Goal: Task Accomplishment & Management: Complete application form

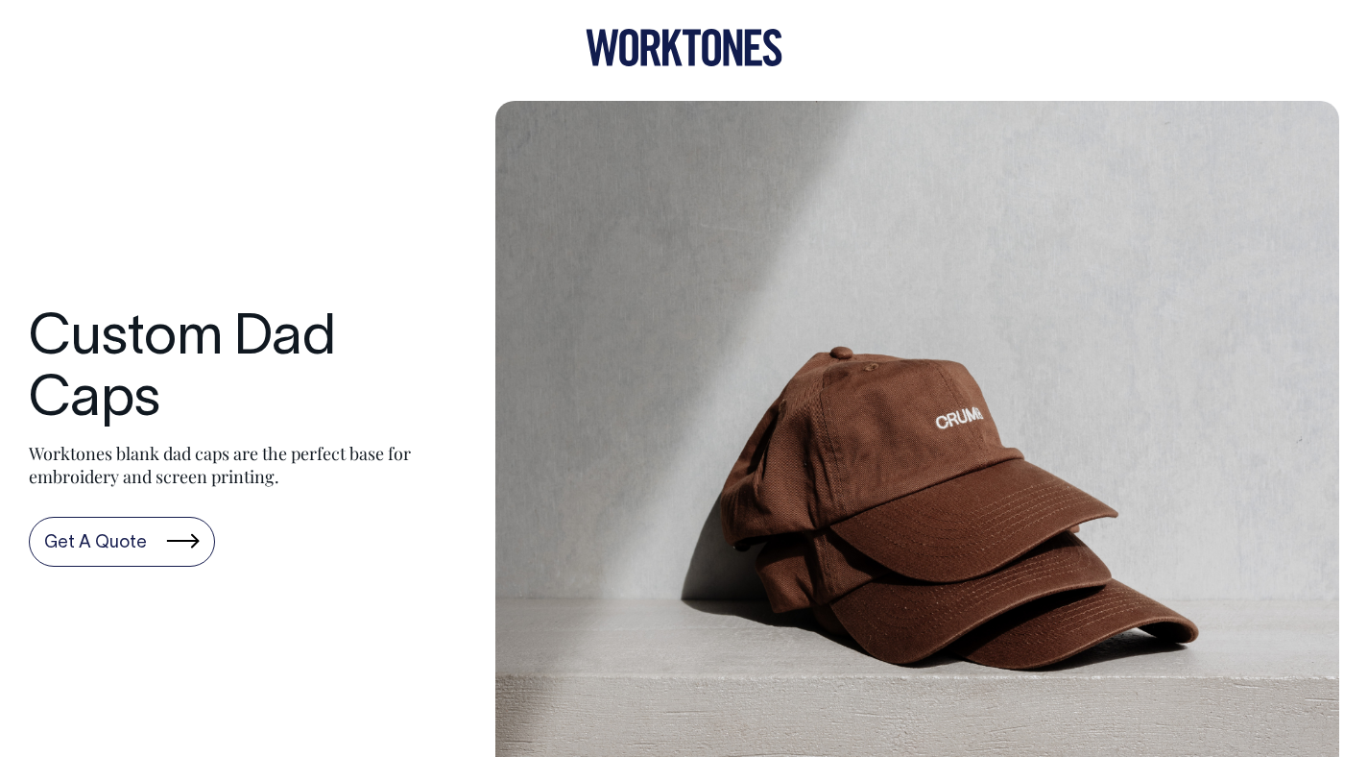
click at [127, 550] on link "Get A Quote" at bounding box center [122, 542] width 186 height 50
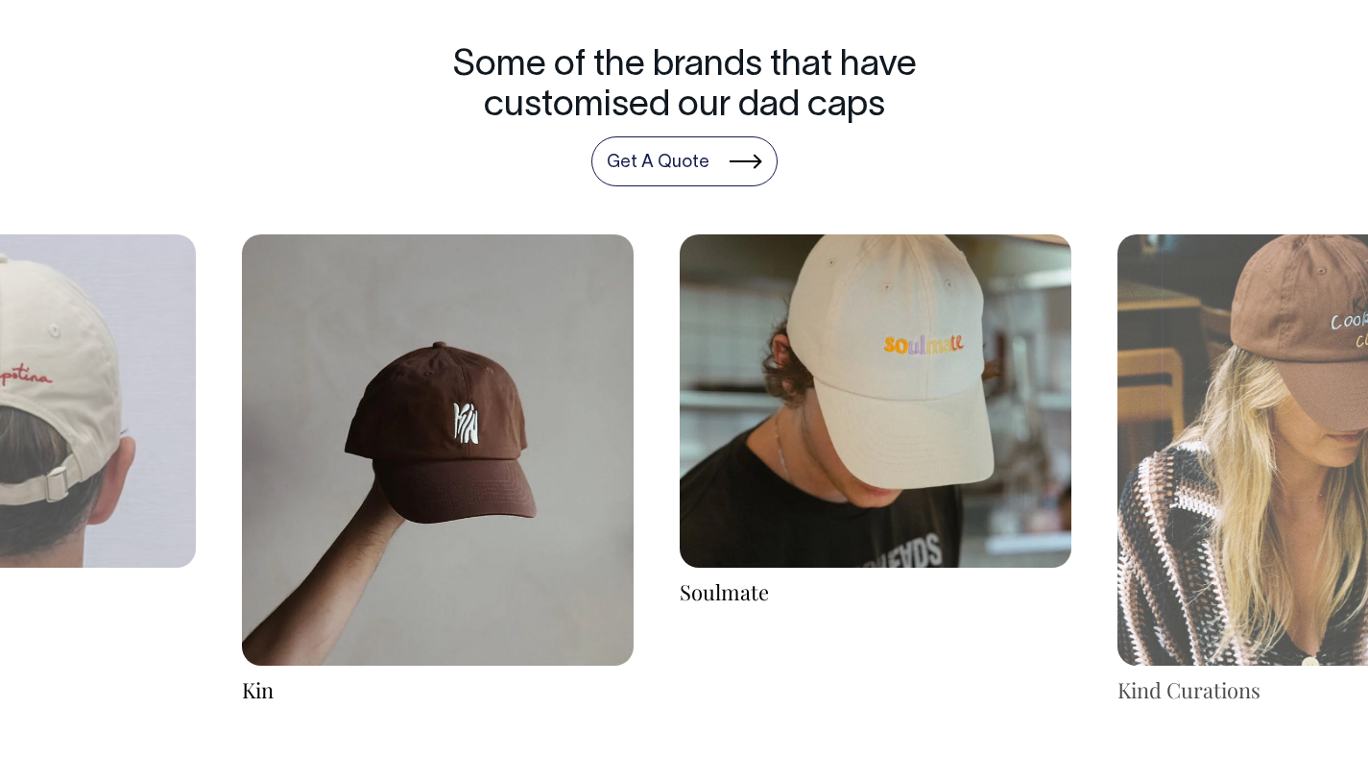
scroll to position [2980, 0]
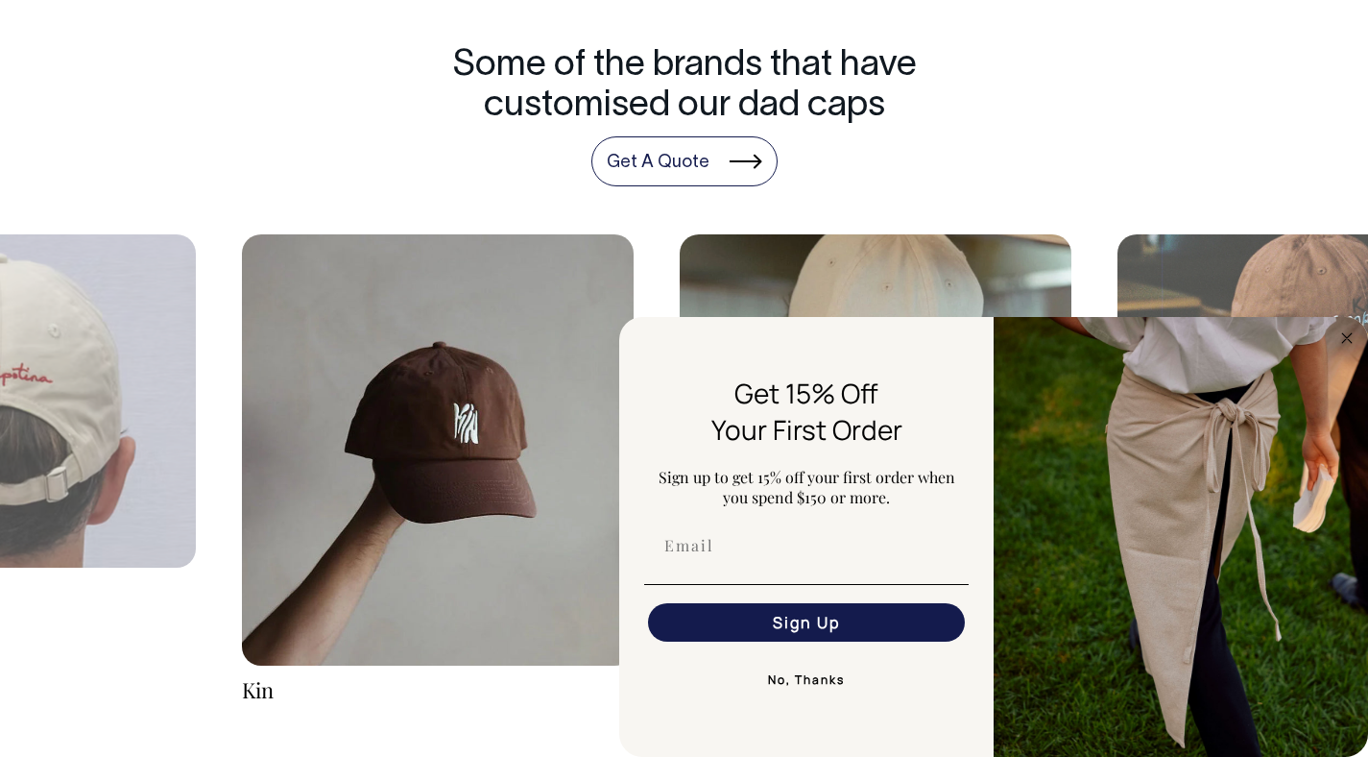
click at [819, 686] on button "No, Thanks" at bounding box center [806, 680] width 325 height 38
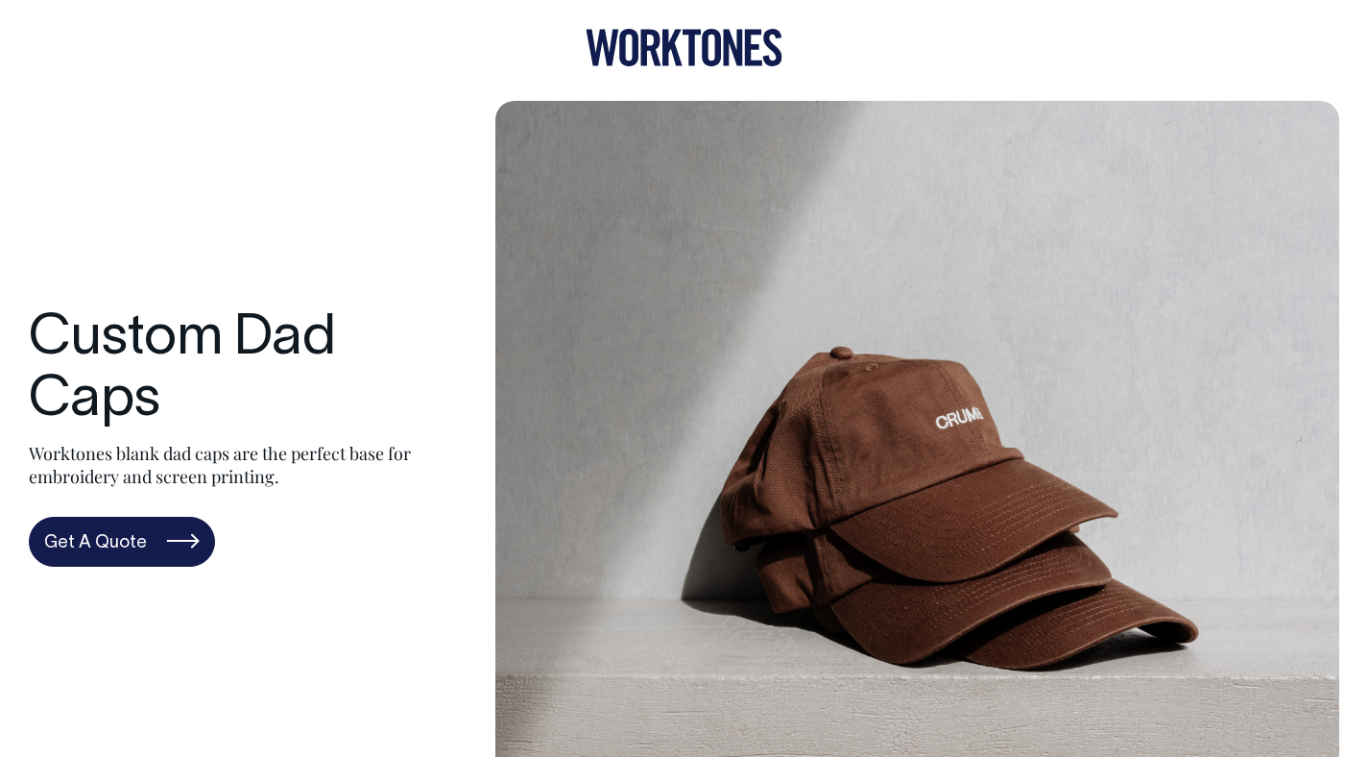
scroll to position [0, 0]
click at [689, 41] on icon at bounding box center [684, 47] width 197 height 37
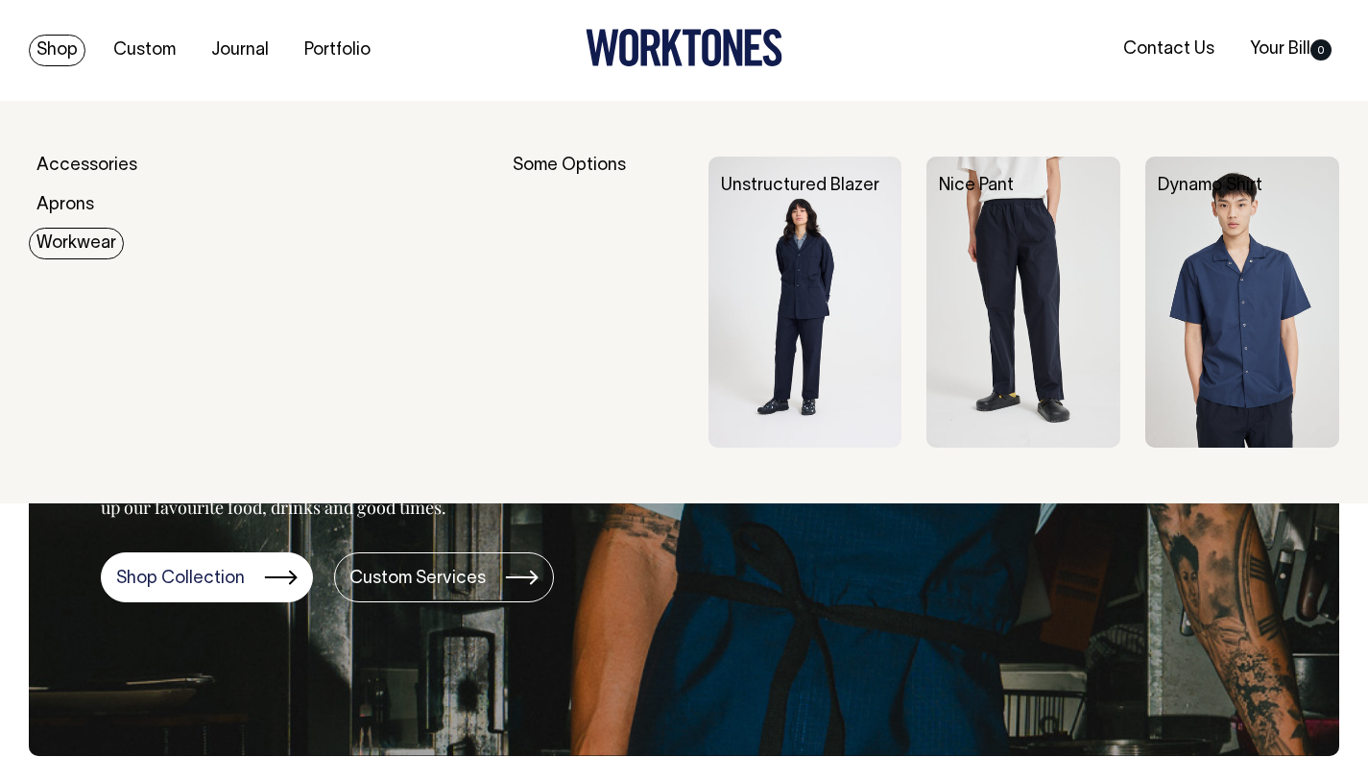
click at [997, 293] on img at bounding box center [1024, 302] width 194 height 291
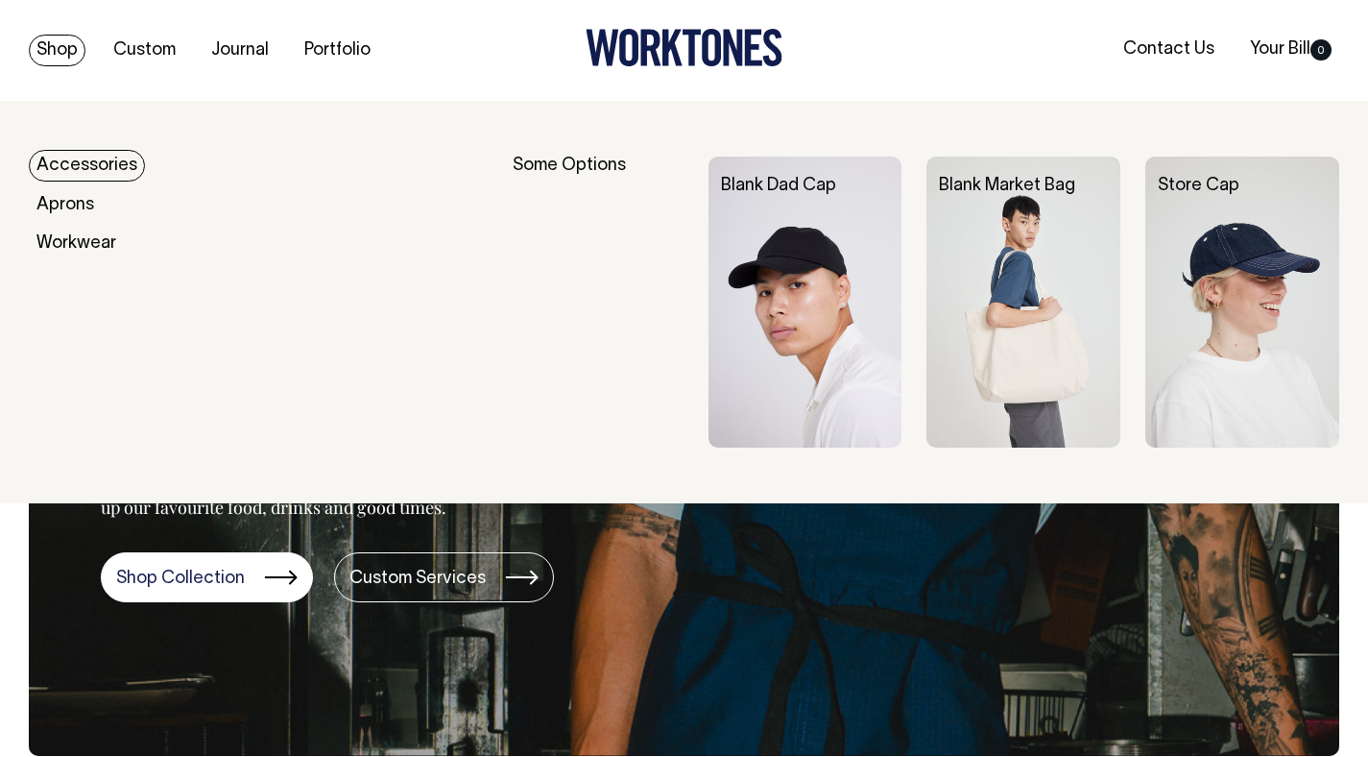
click at [767, 261] on img at bounding box center [806, 302] width 194 height 291
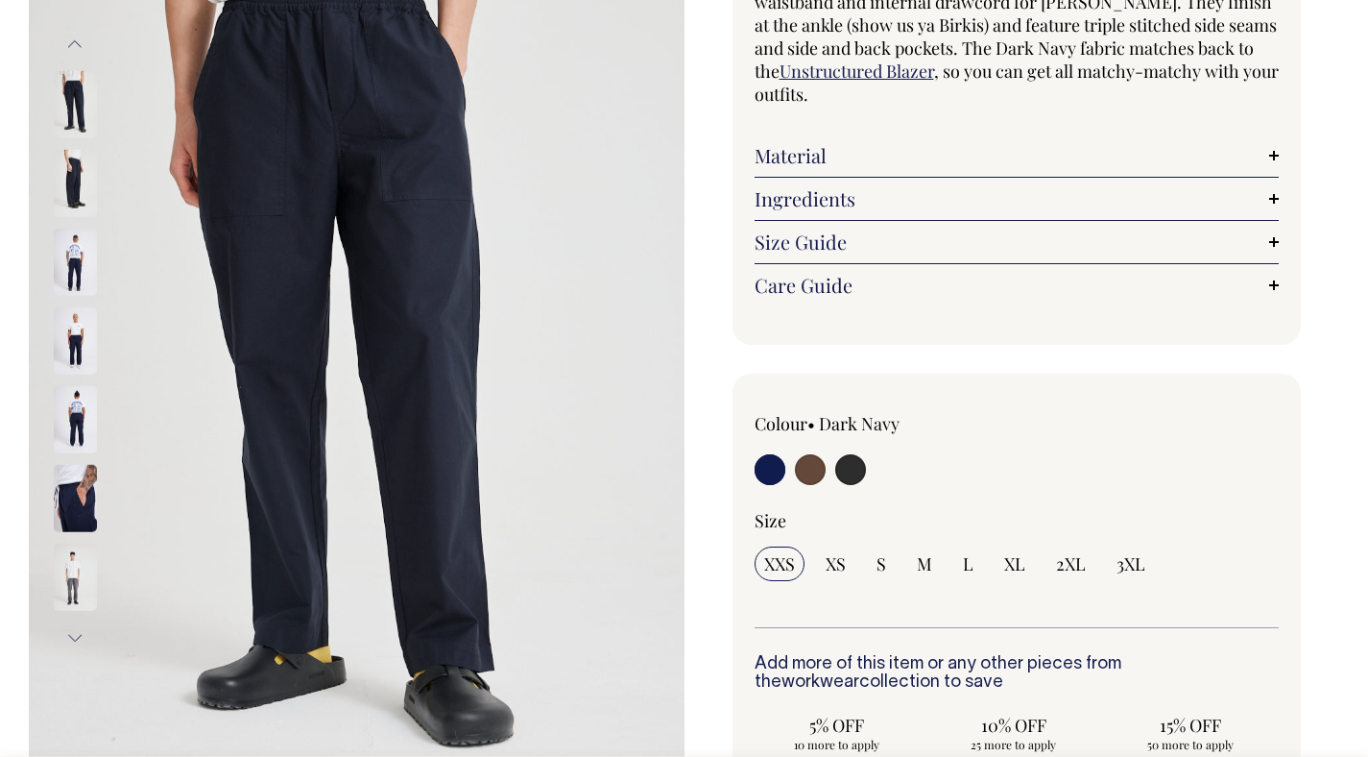
scroll to position [253, 0]
click at [85, 344] on img at bounding box center [75, 338] width 43 height 67
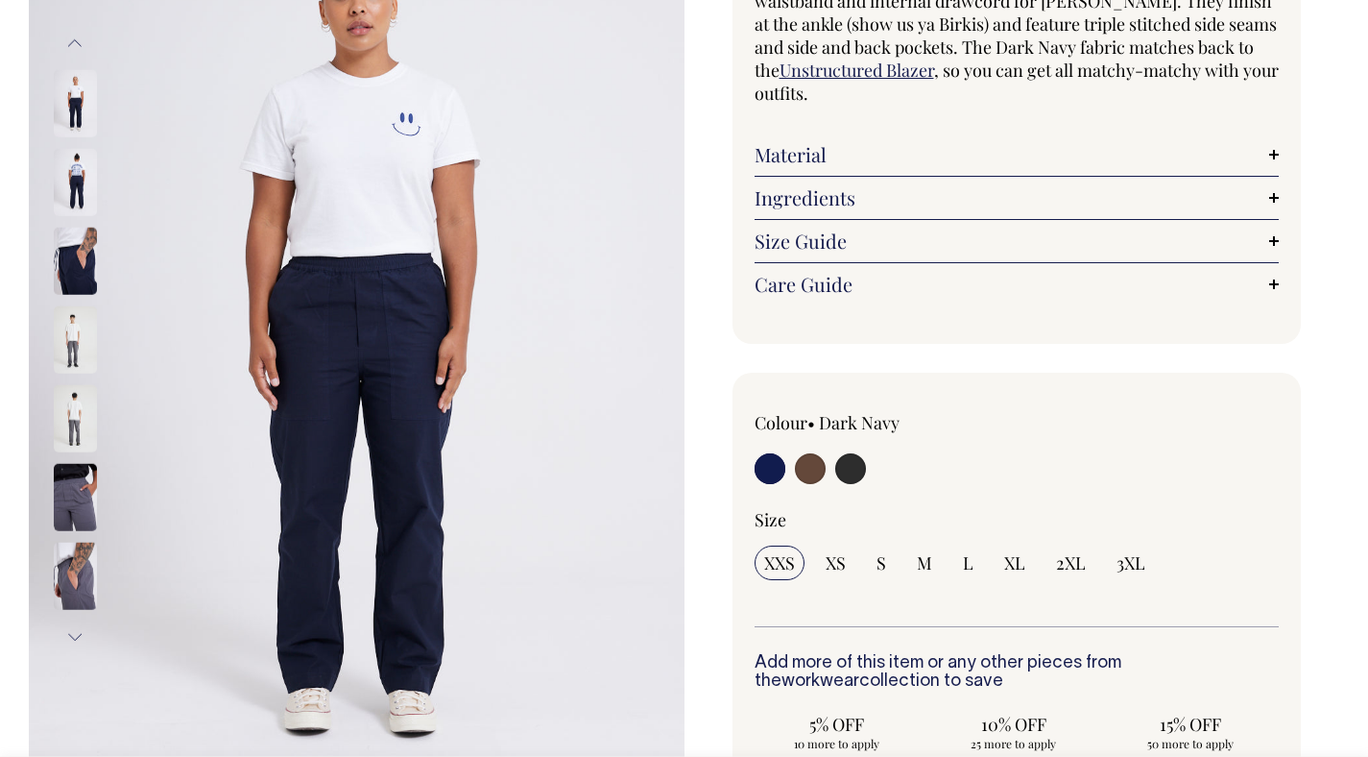
click at [71, 406] on img at bounding box center [75, 418] width 43 height 67
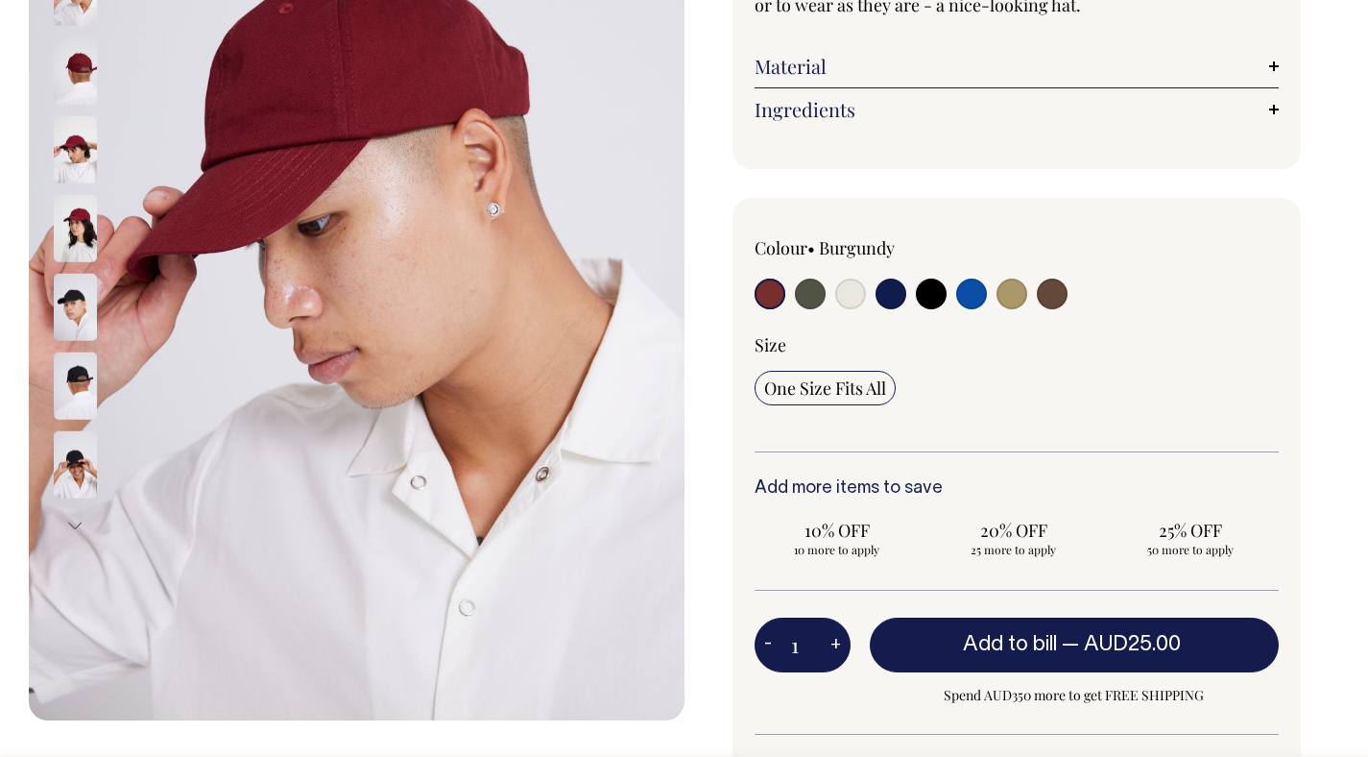
scroll to position [364, 0]
click at [861, 302] on input "radio" at bounding box center [850, 293] width 31 height 31
radio input "true"
select select "Natural"
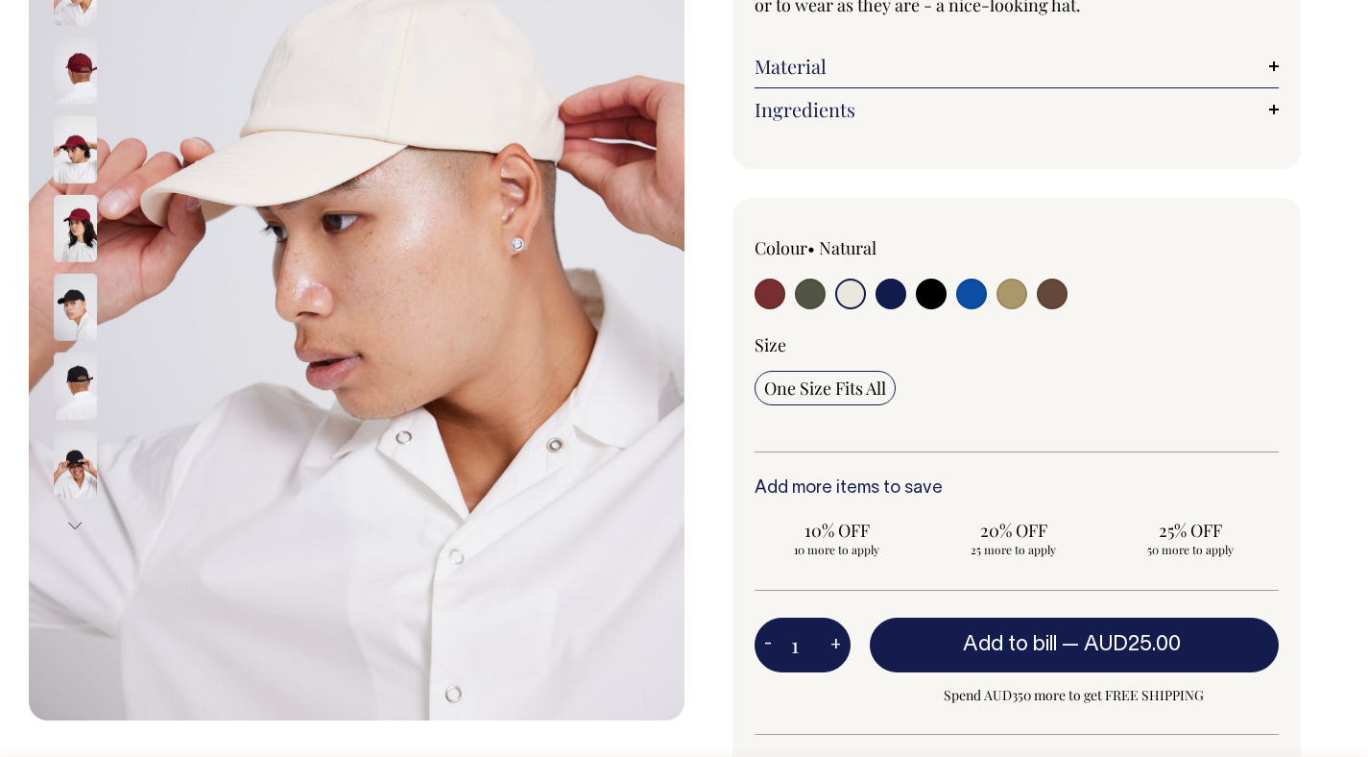
click at [858, 295] on input "radio" at bounding box center [850, 293] width 31 height 31
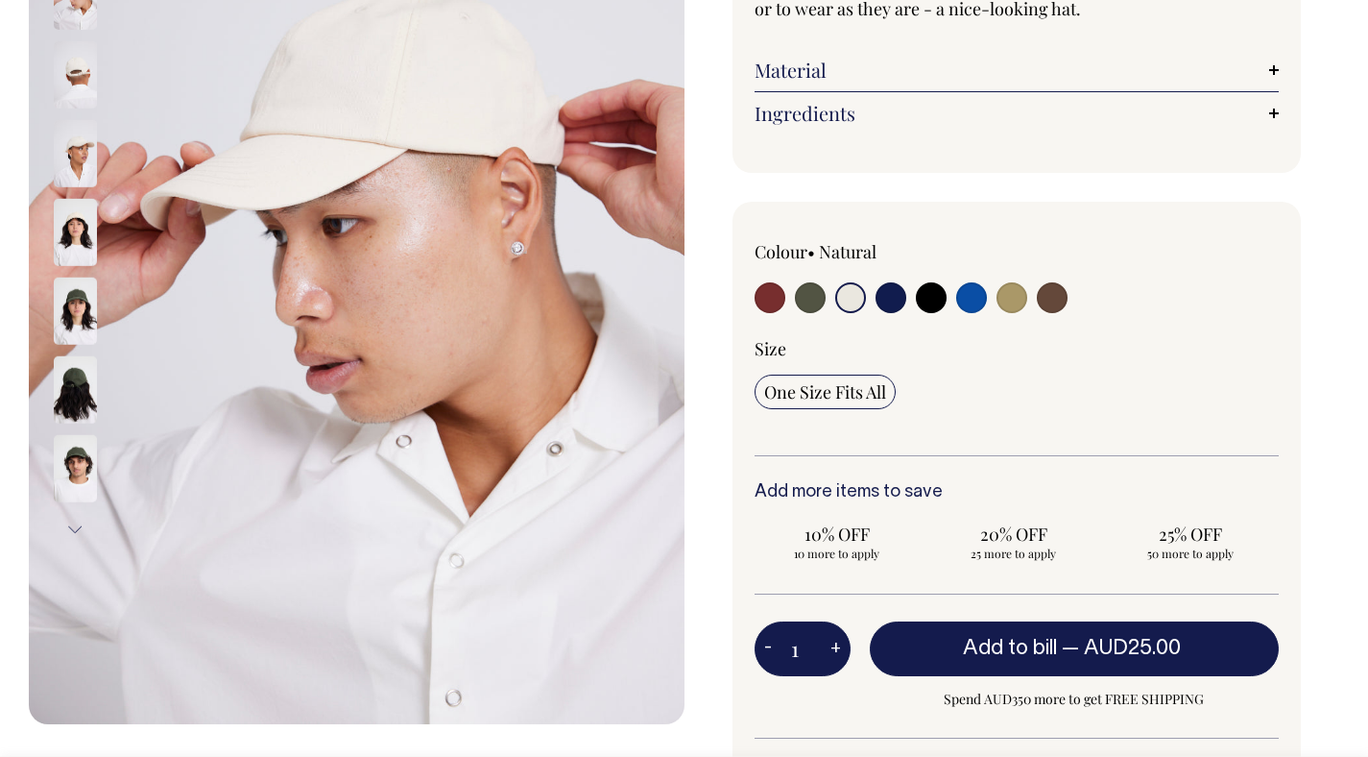
click at [924, 296] on input "radio" at bounding box center [931, 297] width 31 height 31
radio input "true"
select select "Black"
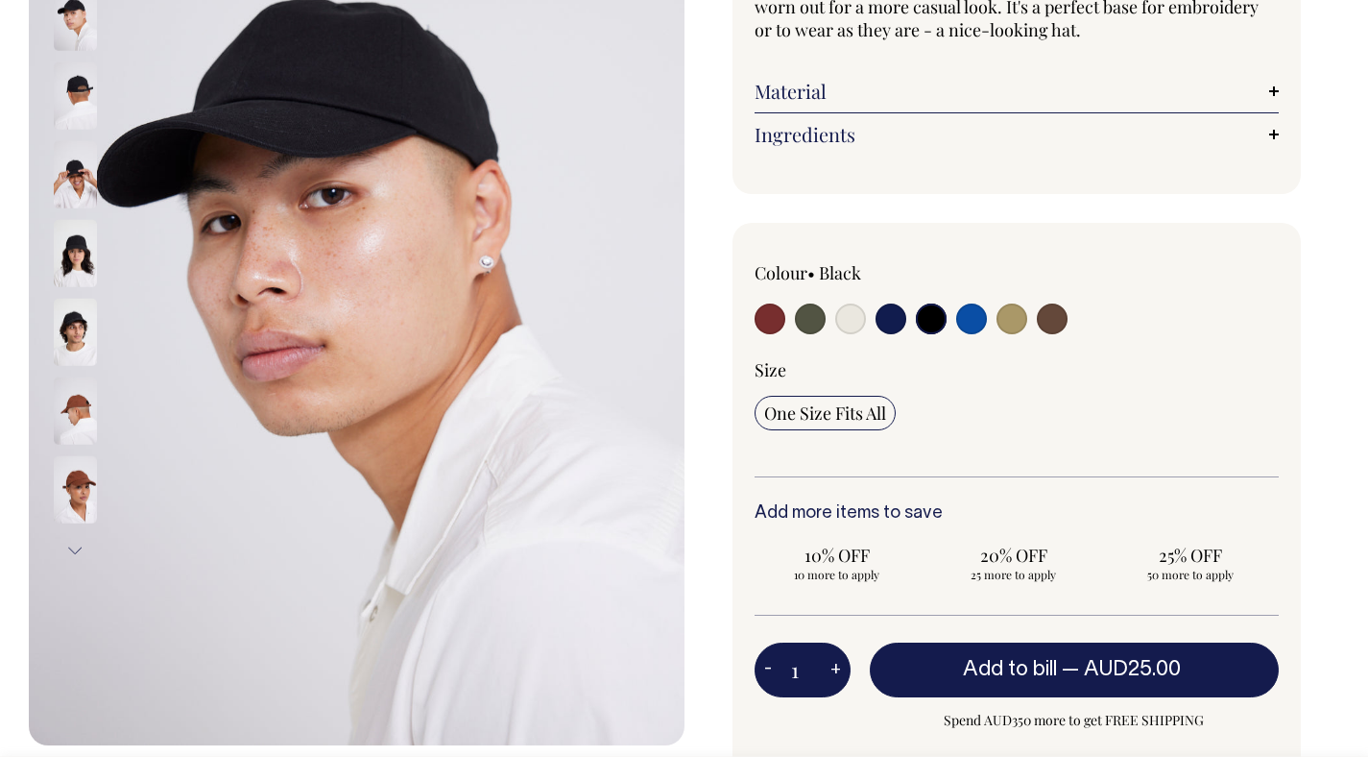
scroll to position [339, 0]
click at [984, 319] on input "radio" at bounding box center [971, 318] width 31 height 31
radio input "true"
select select "Worker Blue"
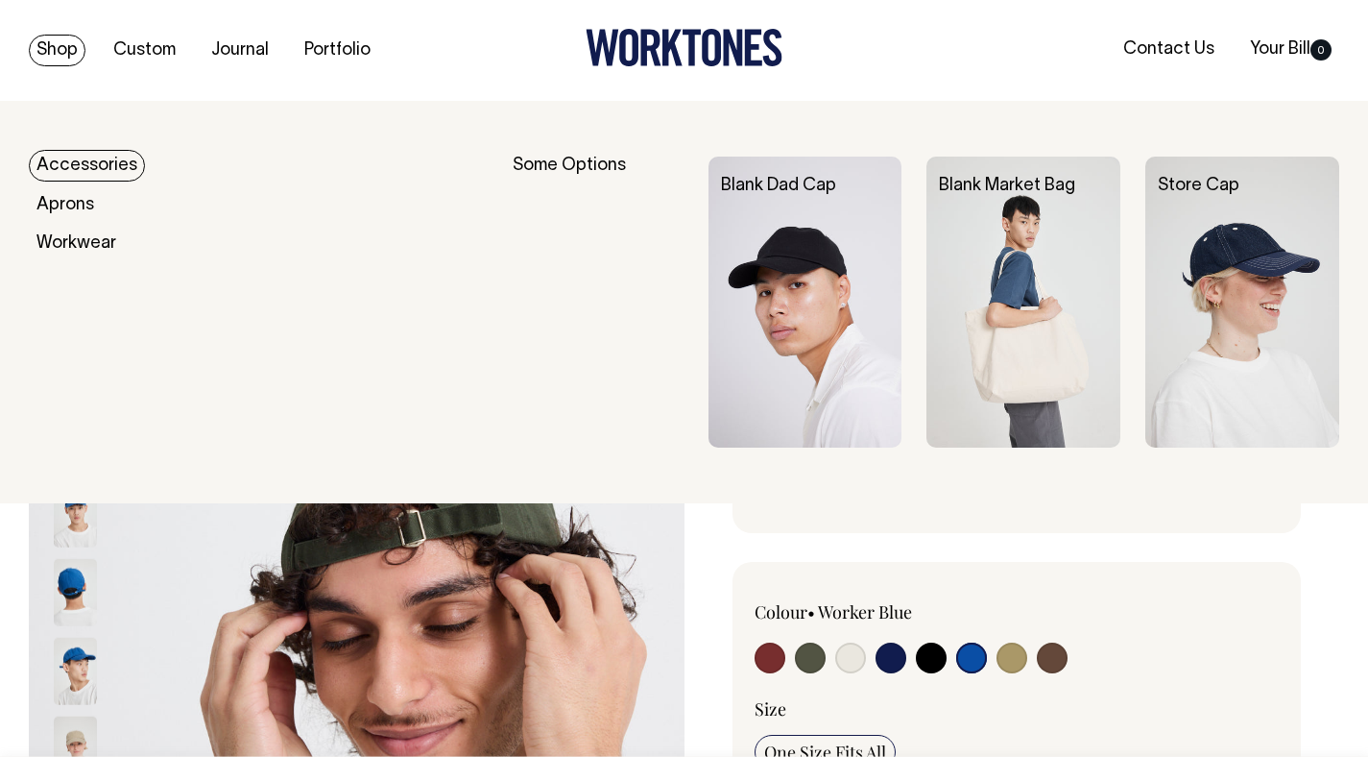
click at [1229, 182] on link "Store Cap" at bounding box center [1199, 186] width 82 height 16
click at [1038, 327] on img at bounding box center [1024, 302] width 194 height 291
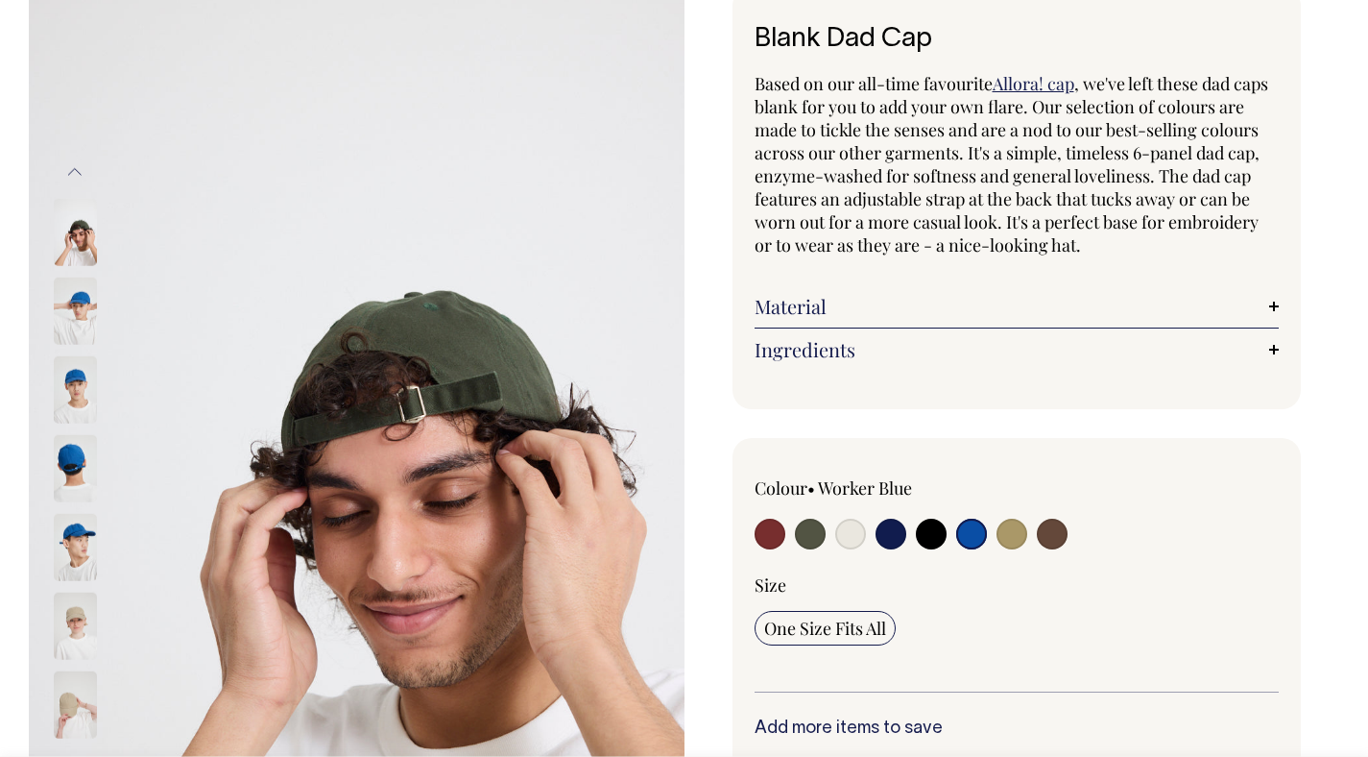
click at [1013, 531] on input "radio" at bounding box center [1012, 534] width 31 height 31
radio input "true"
select select "Washed Khaki"
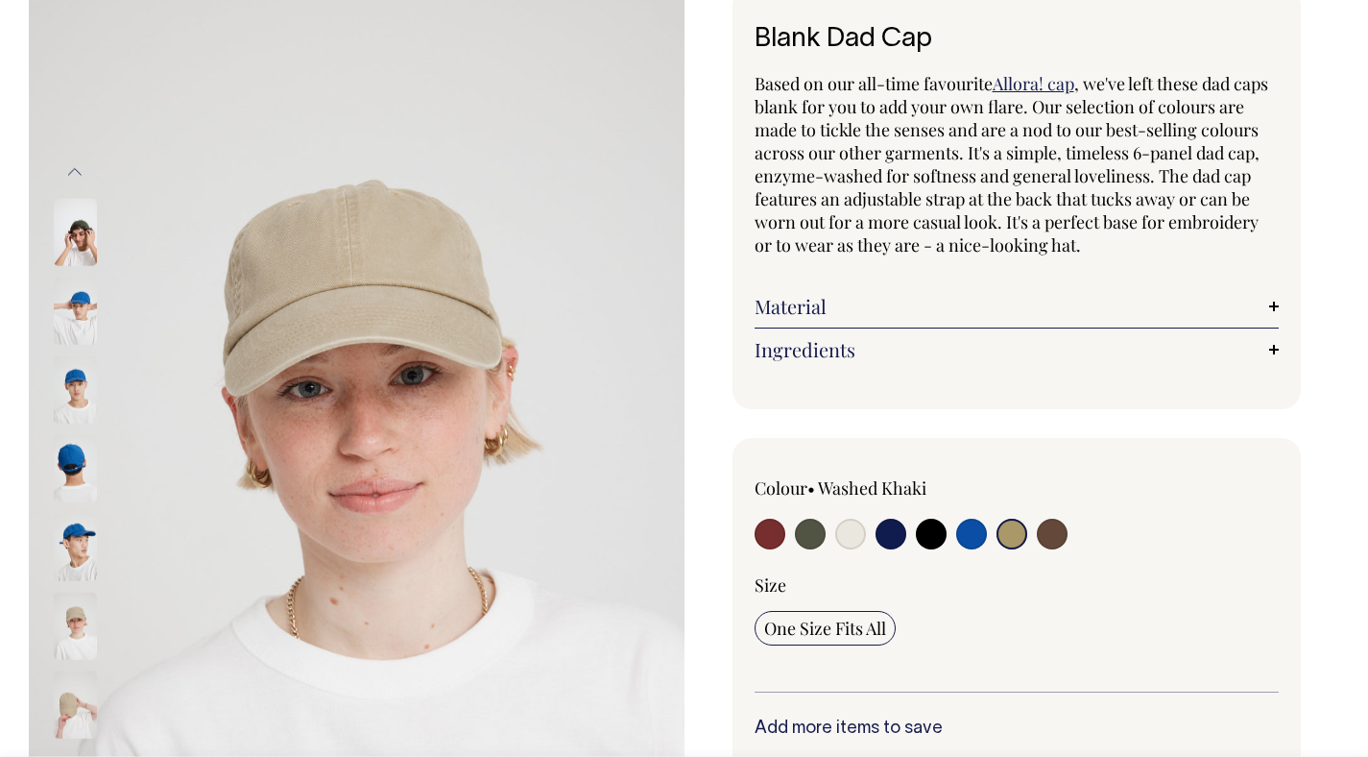
scroll to position [125, 0]
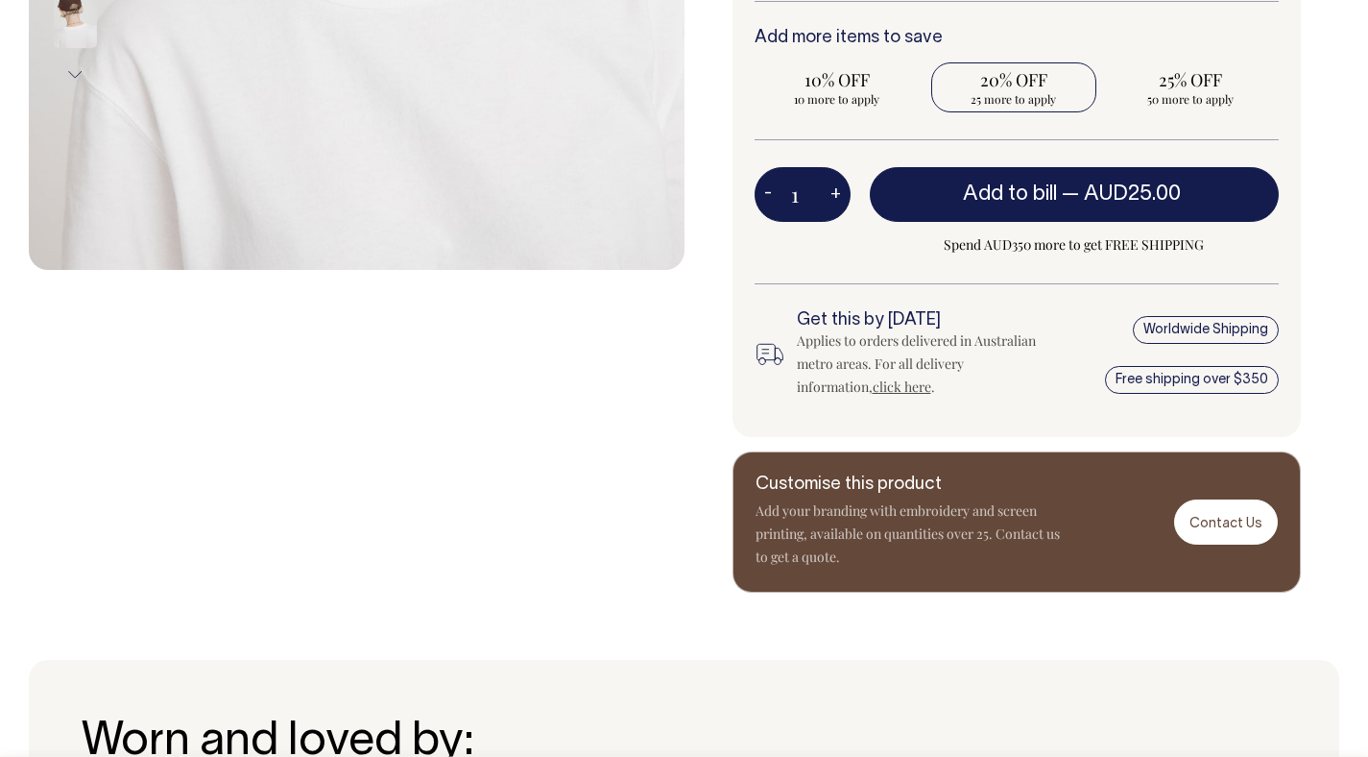
click at [1013, 81] on span "20% OFF" at bounding box center [1014, 79] width 146 height 23
click at [1013, 81] on input "20% OFF 25 more to apply" at bounding box center [1014, 87] width 165 height 50
radio input "true"
type input "25"
radio input "true"
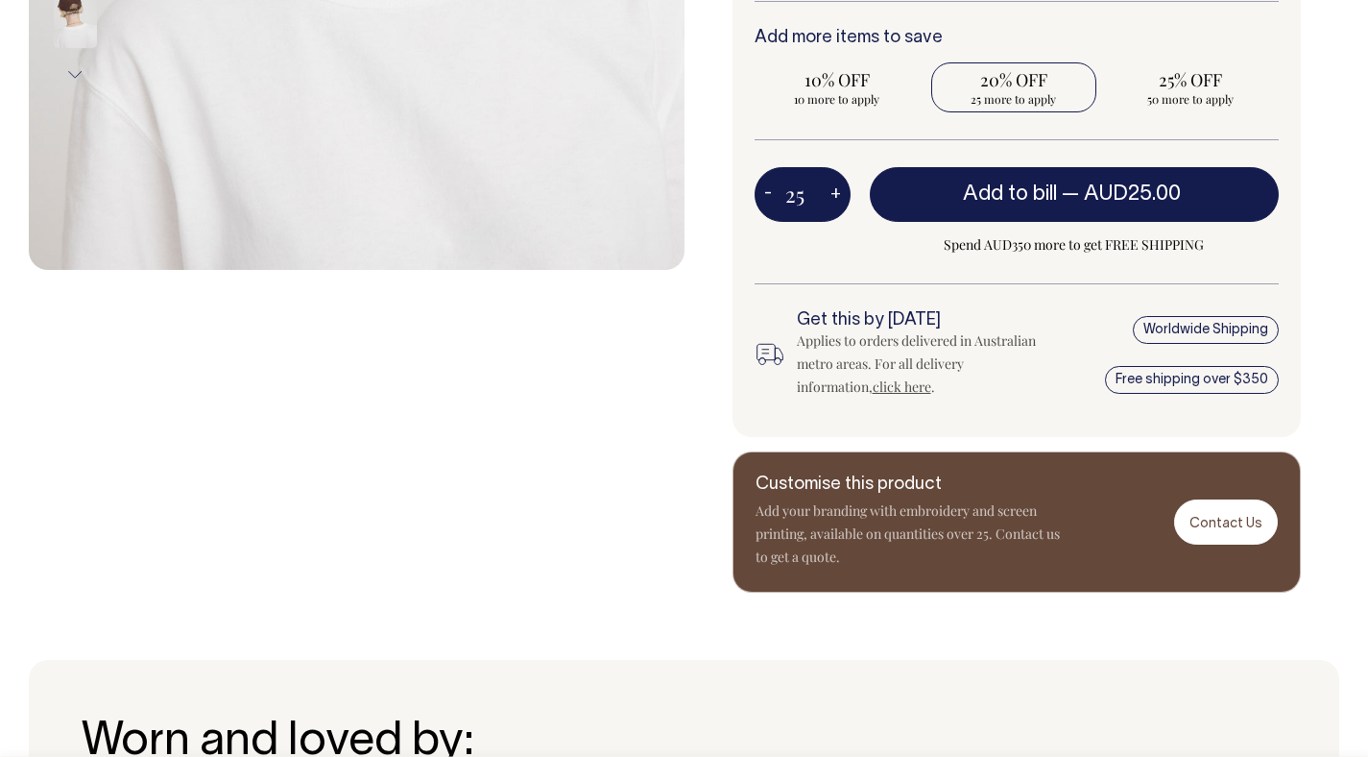
select select
type input "25"
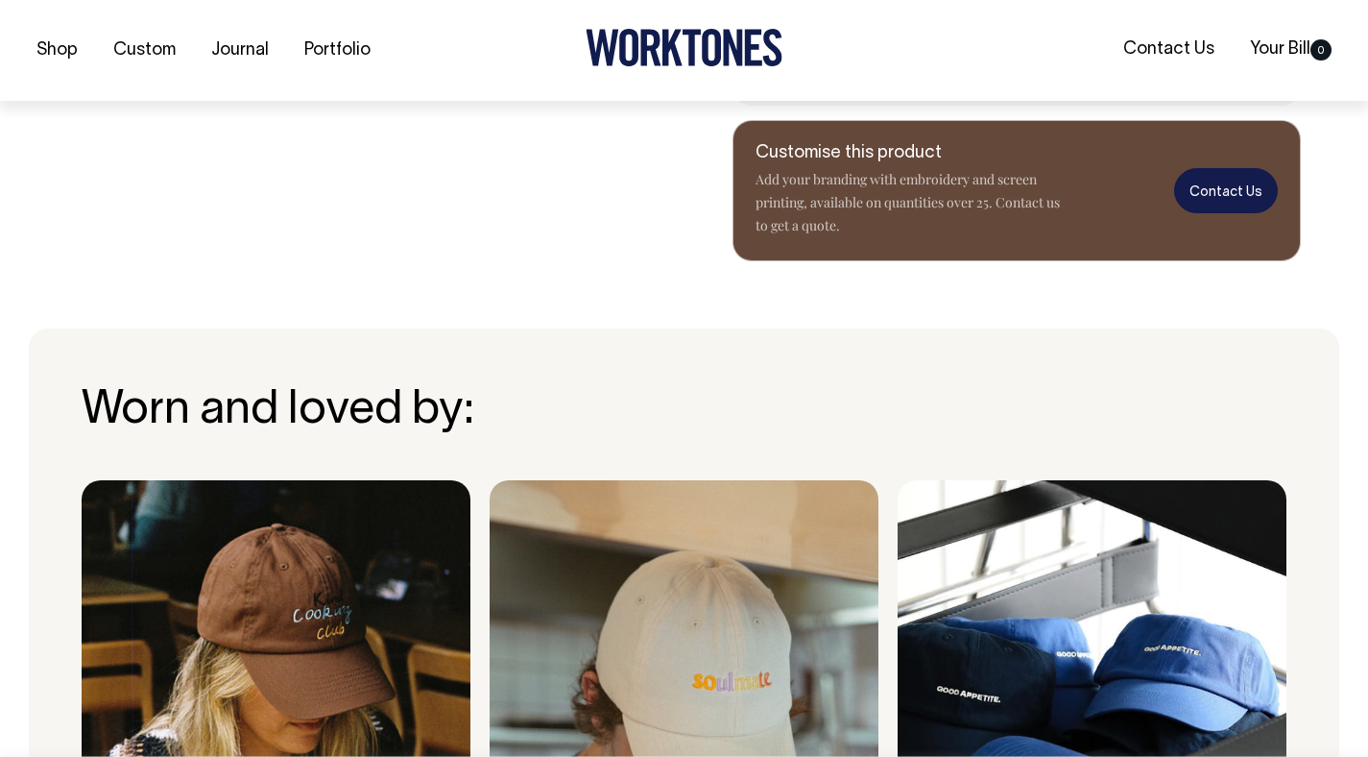
scroll to position [1147, 0]
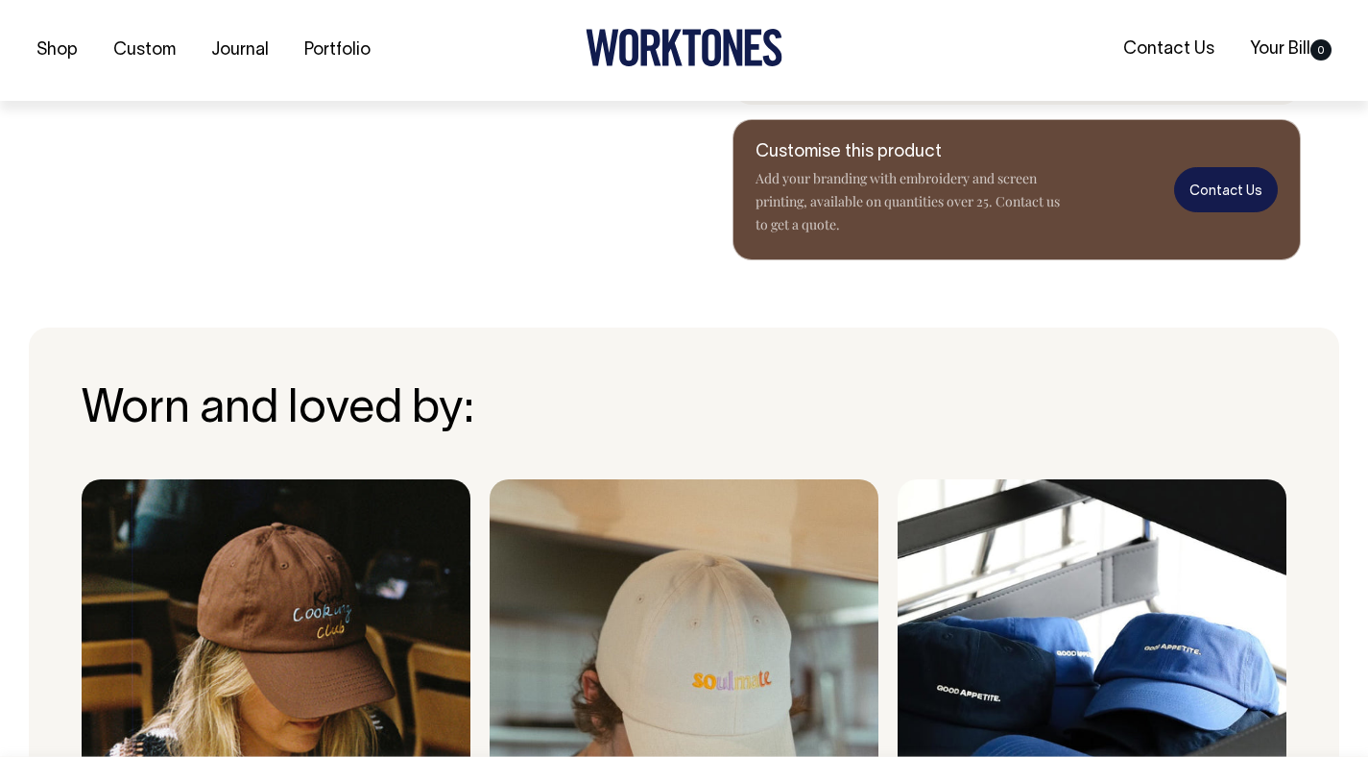
click at [1214, 184] on link "Contact Us" at bounding box center [1226, 189] width 104 height 45
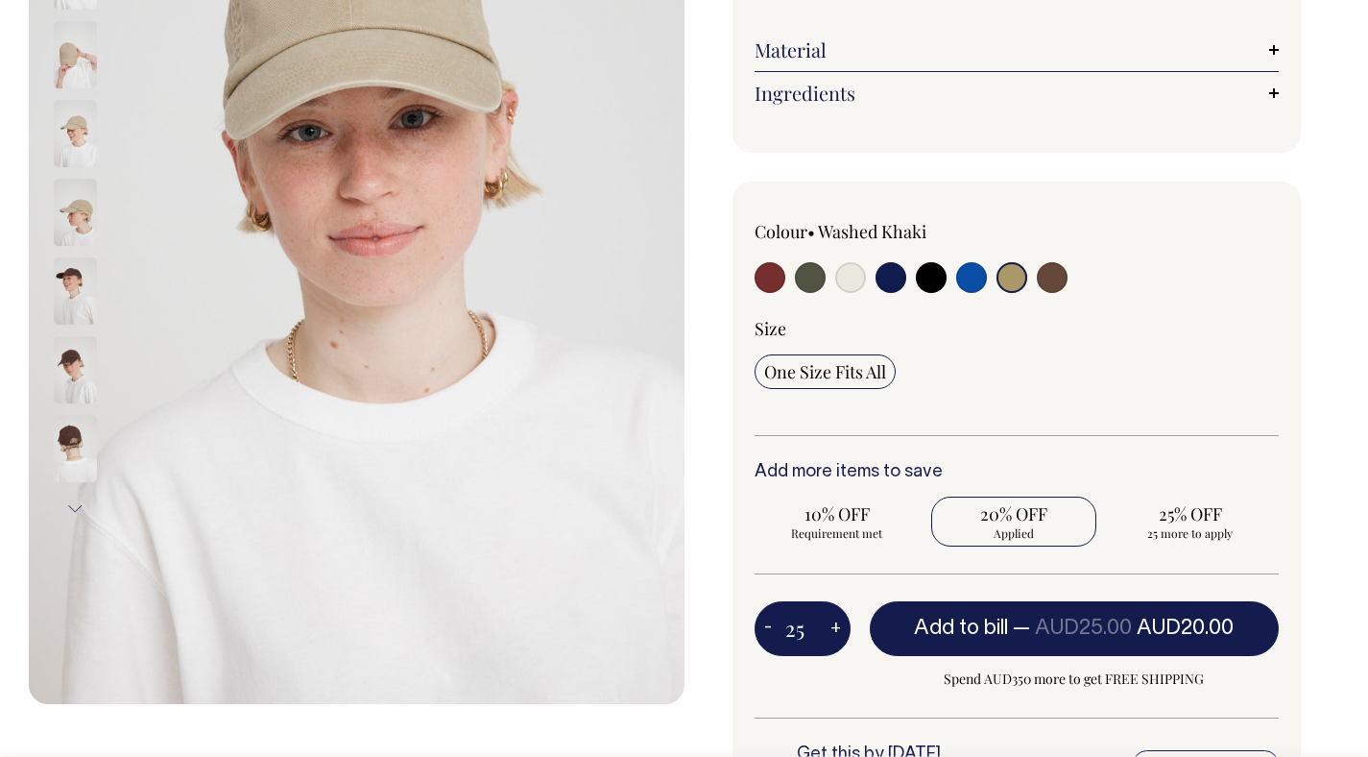
scroll to position [381, 0]
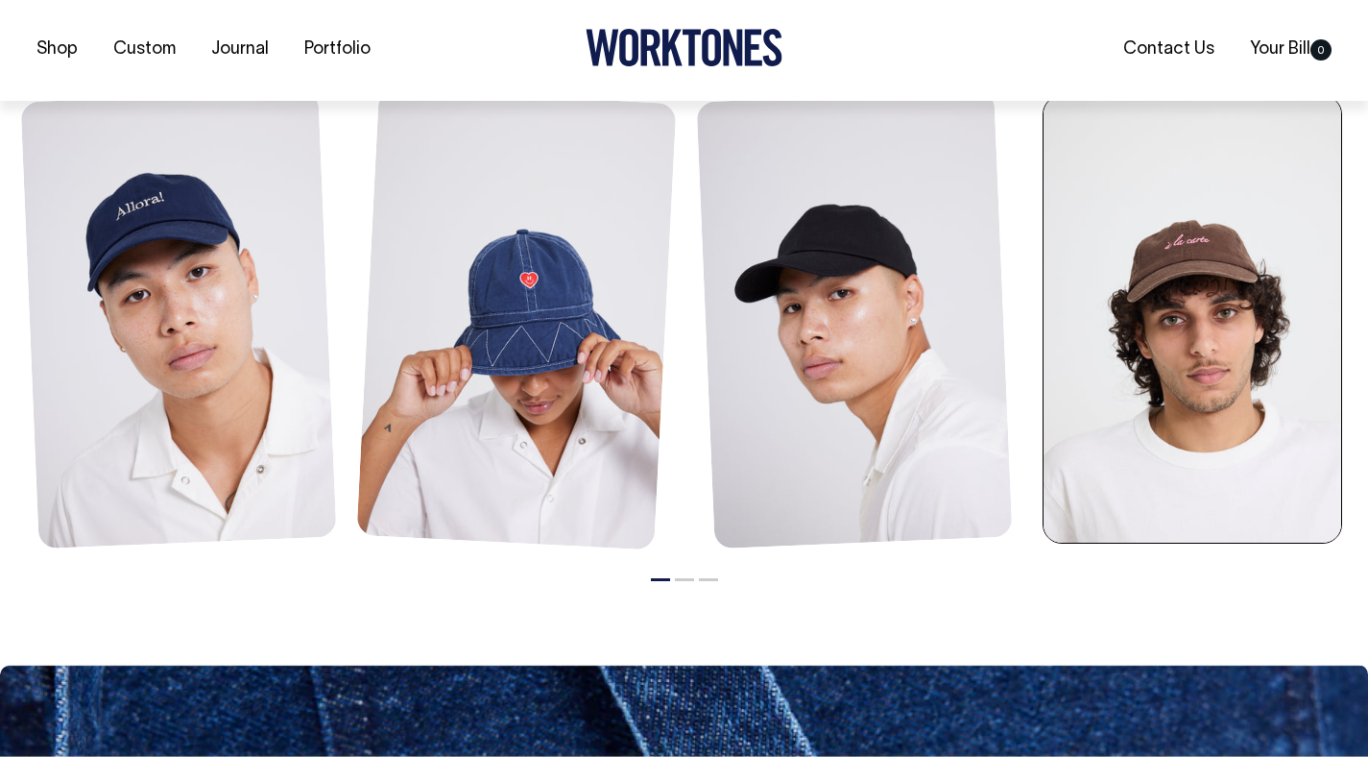
scroll to position [2127, 0]
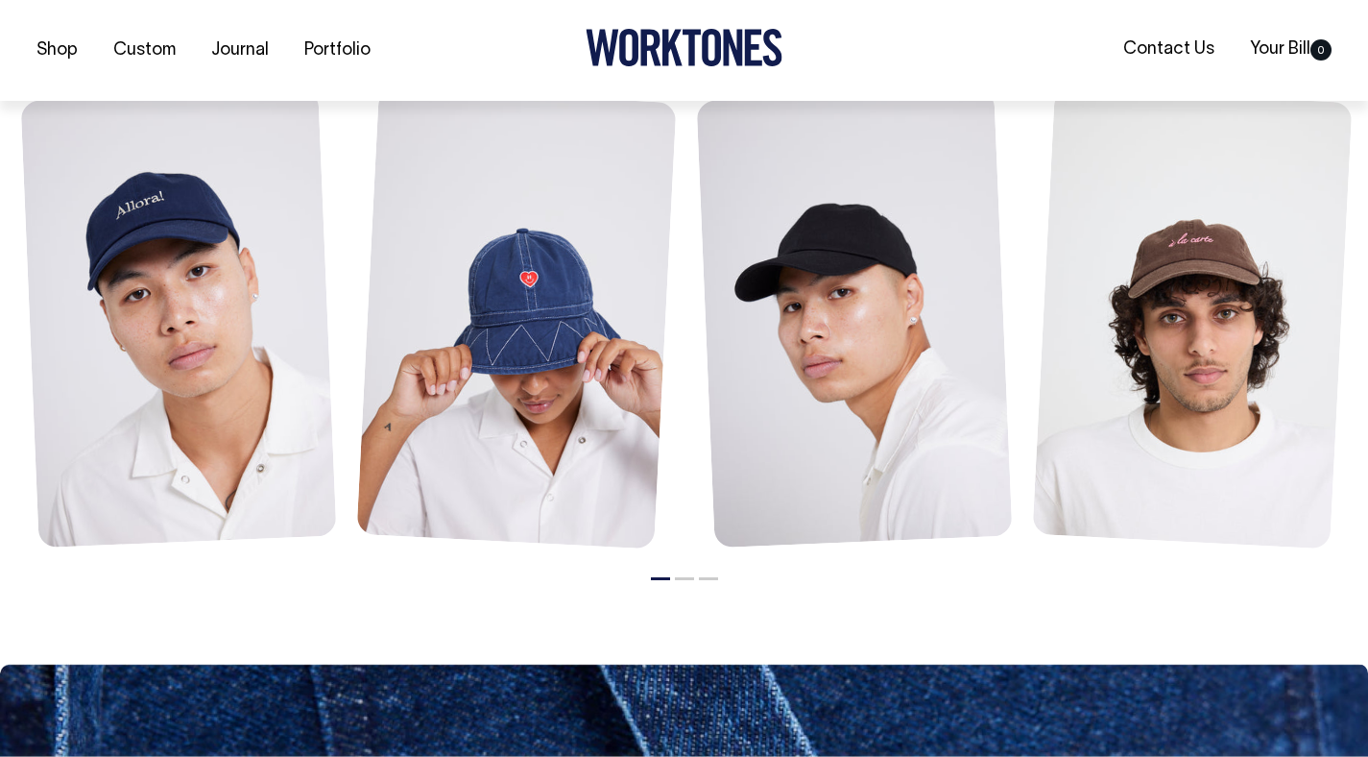
click at [684, 575] on li "2" at bounding box center [684, 573] width 19 height 23
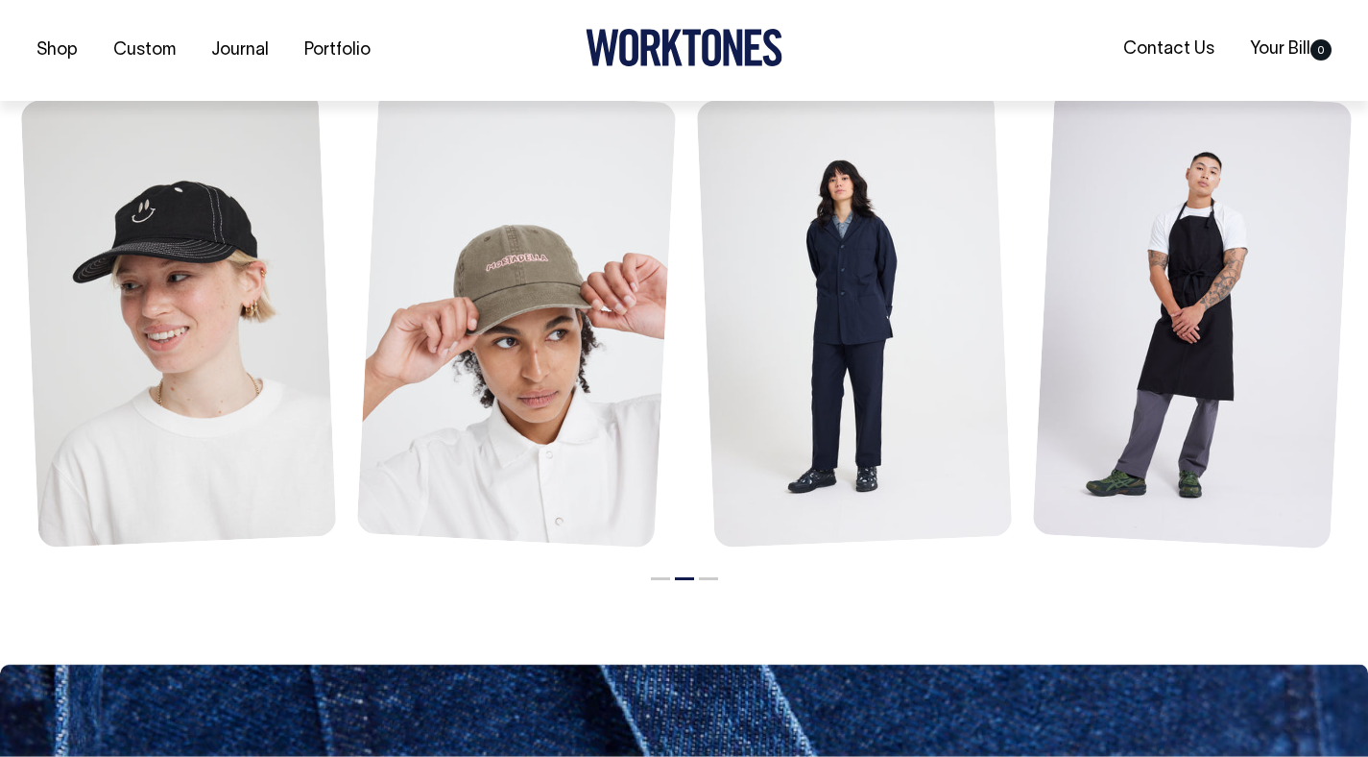
click at [699, 576] on li "3" at bounding box center [708, 573] width 19 height 23
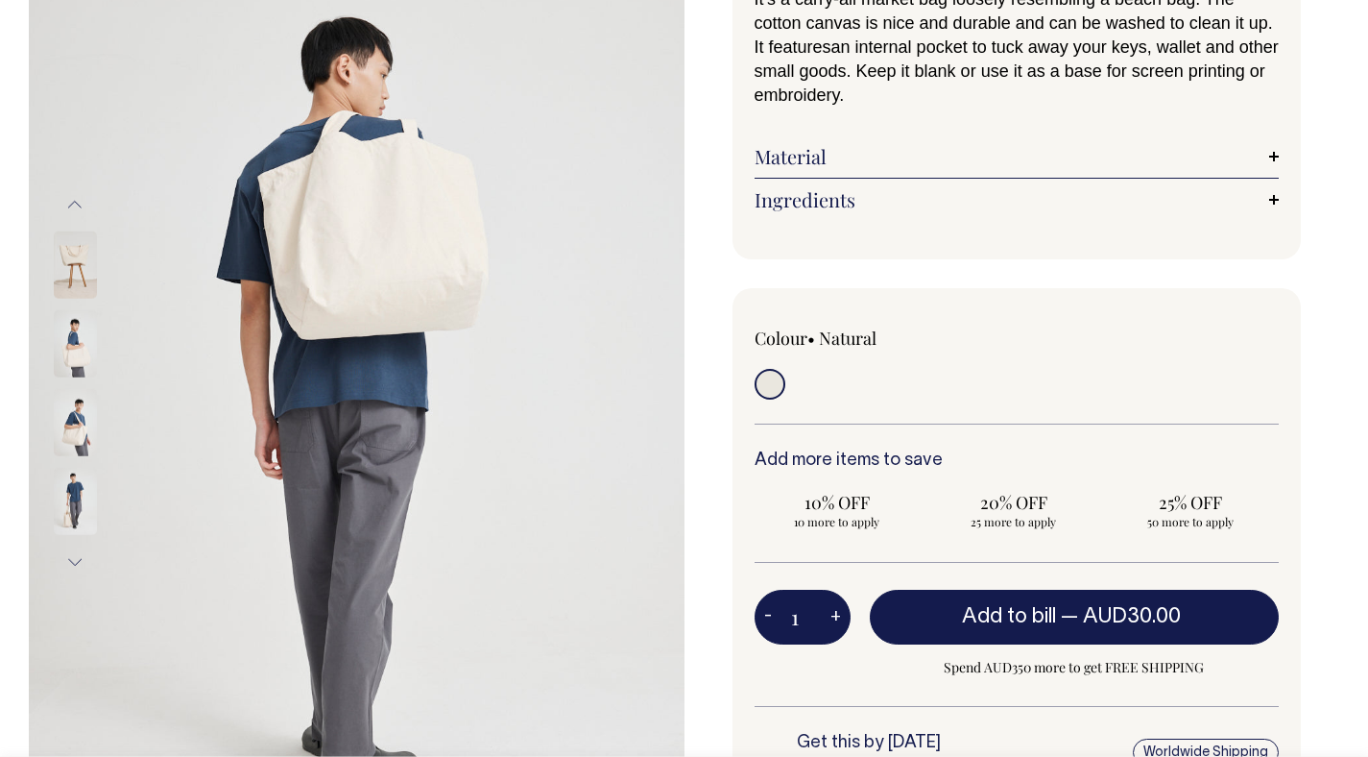
scroll to position [209, 0]
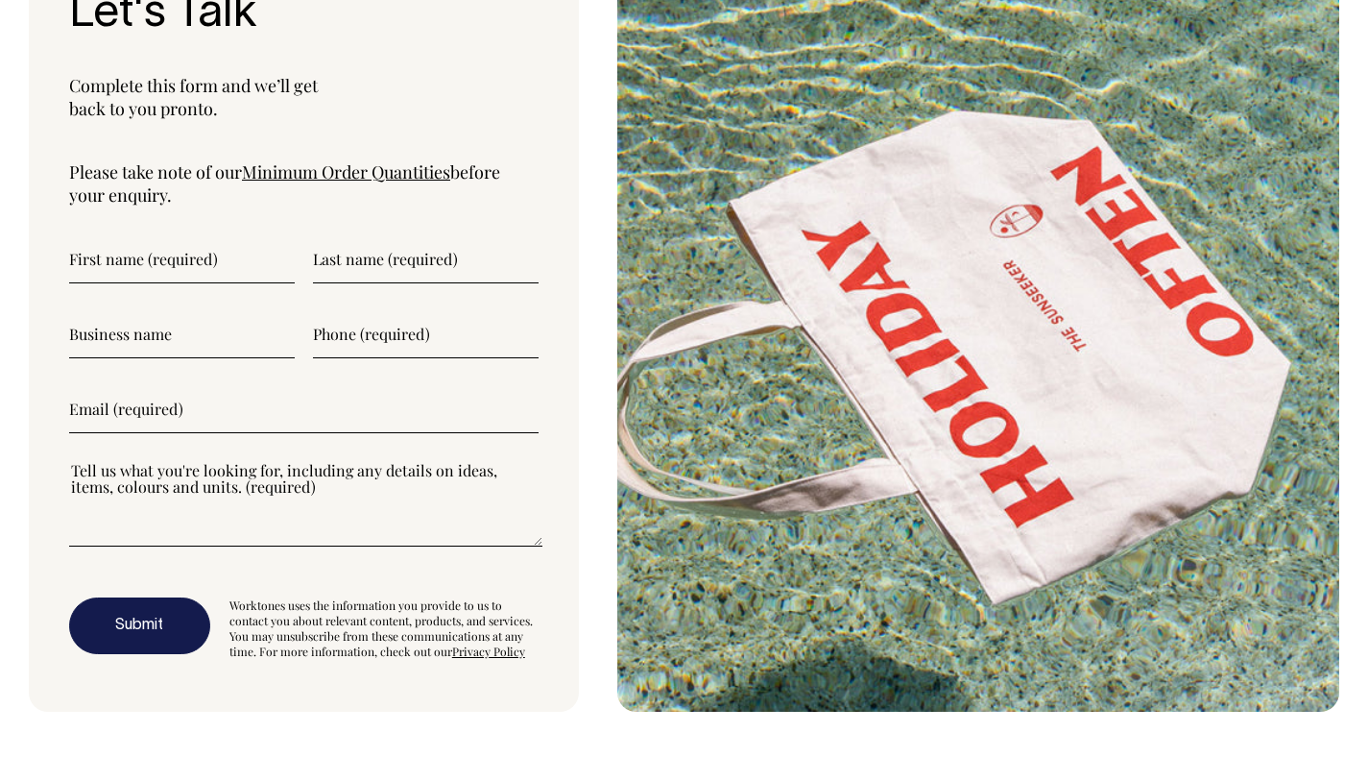
scroll to position [6395, 0]
click at [339, 183] on link "Minimum Order Quantities" at bounding box center [346, 171] width 208 height 23
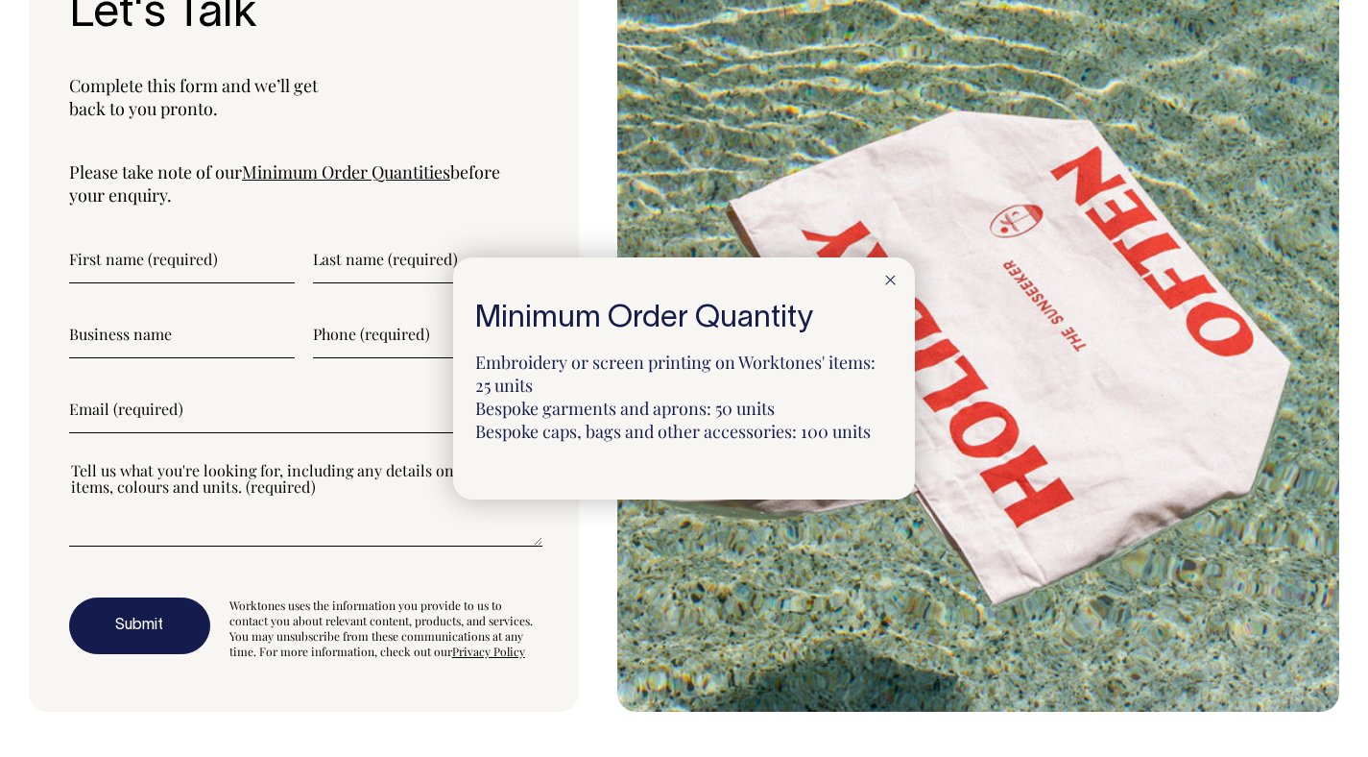
click at [296, 246] on div at bounding box center [684, 378] width 1368 height 757
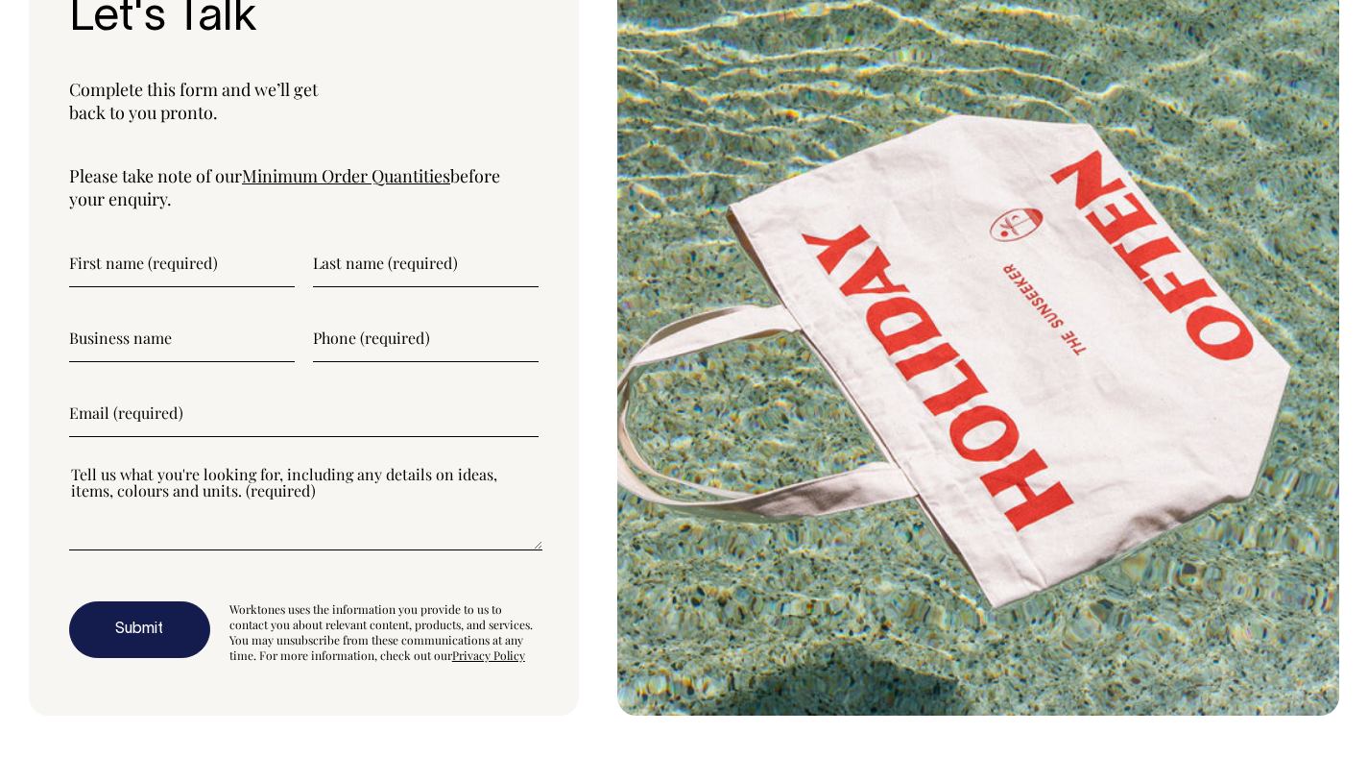
scroll to position [6391, 0]
click at [110, 287] on input"] "text" at bounding box center [182, 263] width 226 height 48
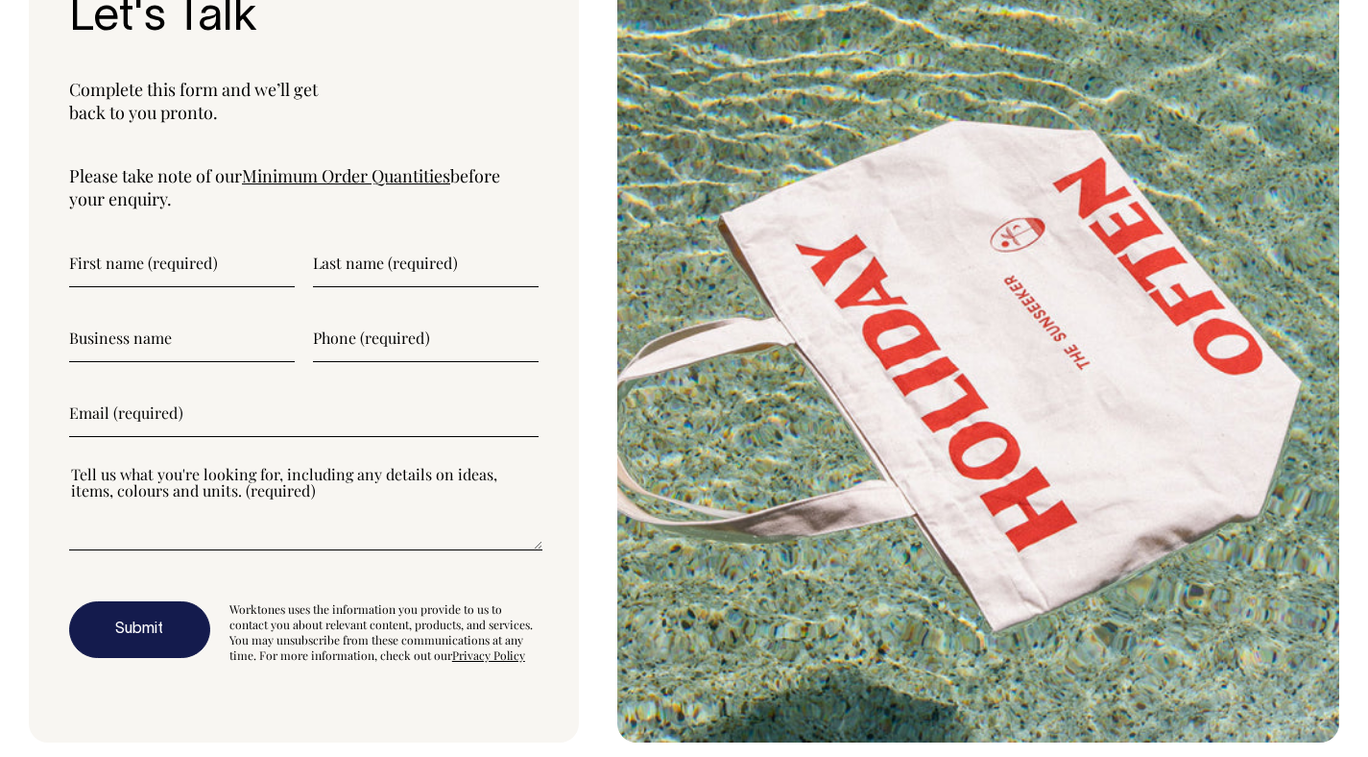
click at [124, 287] on input"] "text" at bounding box center [182, 263] width 226 height 48
type input"] "jack"
type input"] "irvin"
type input"] "0403893600"
type input"] "jack@jackirvine.website"
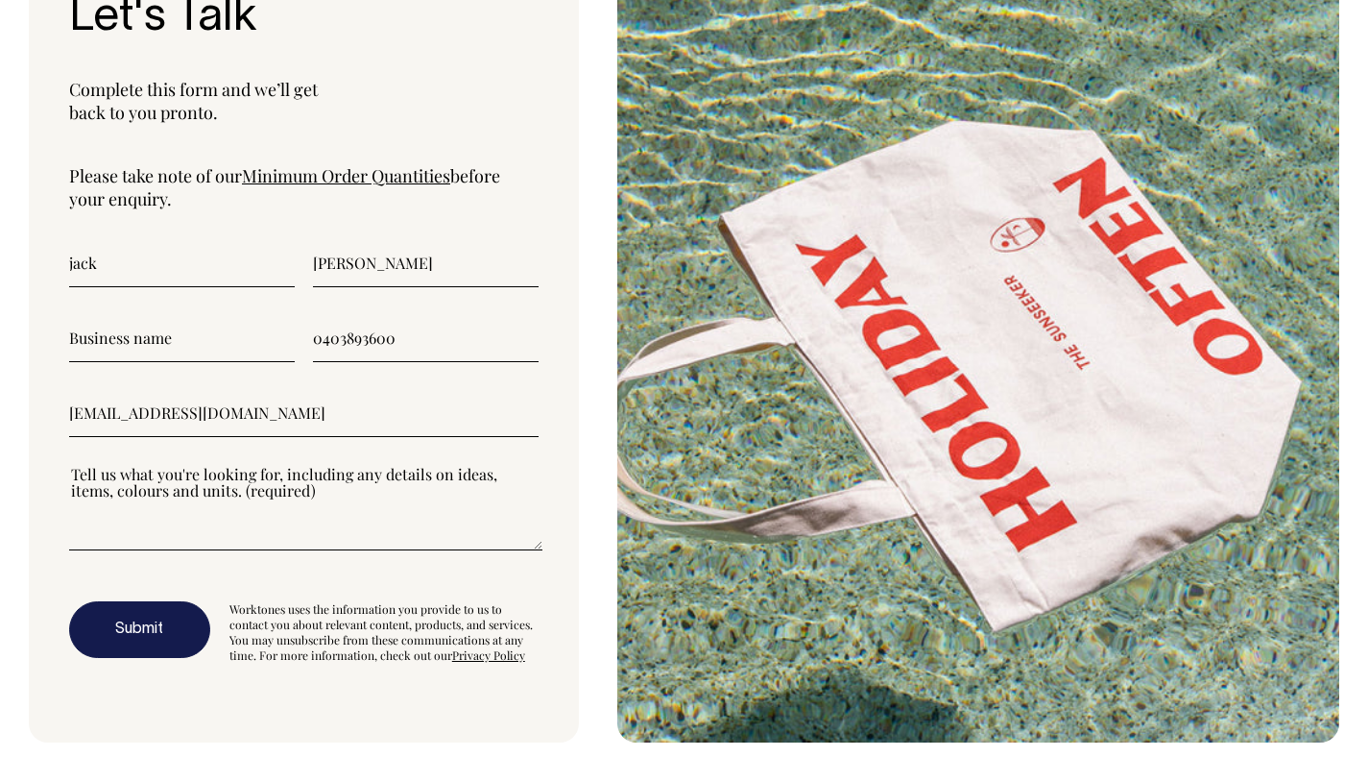
click at [192, 362] on input"] "text" at bounding box center [182, 338] width 226 height 48
type input"] "irvines print shop"
click at [260, 488] on form "jack irvin irvines print shop 0403893600 jack@jackirvine.website Submit Workton…" at bounding box center [304, 451] width 470 height 424
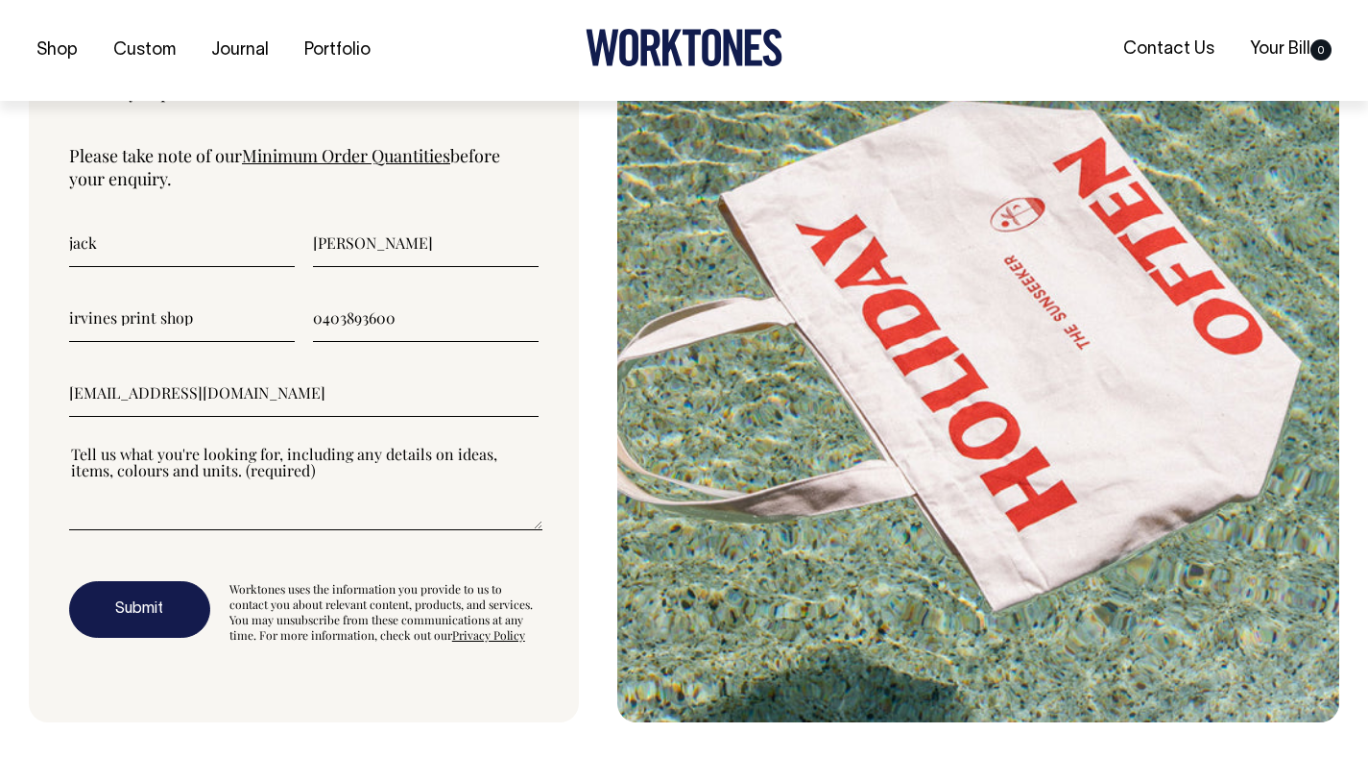
scroll to position [6412, 0]
click at [117, 523] on textarea"] at bounding box center [305, 486] width 473 height 86
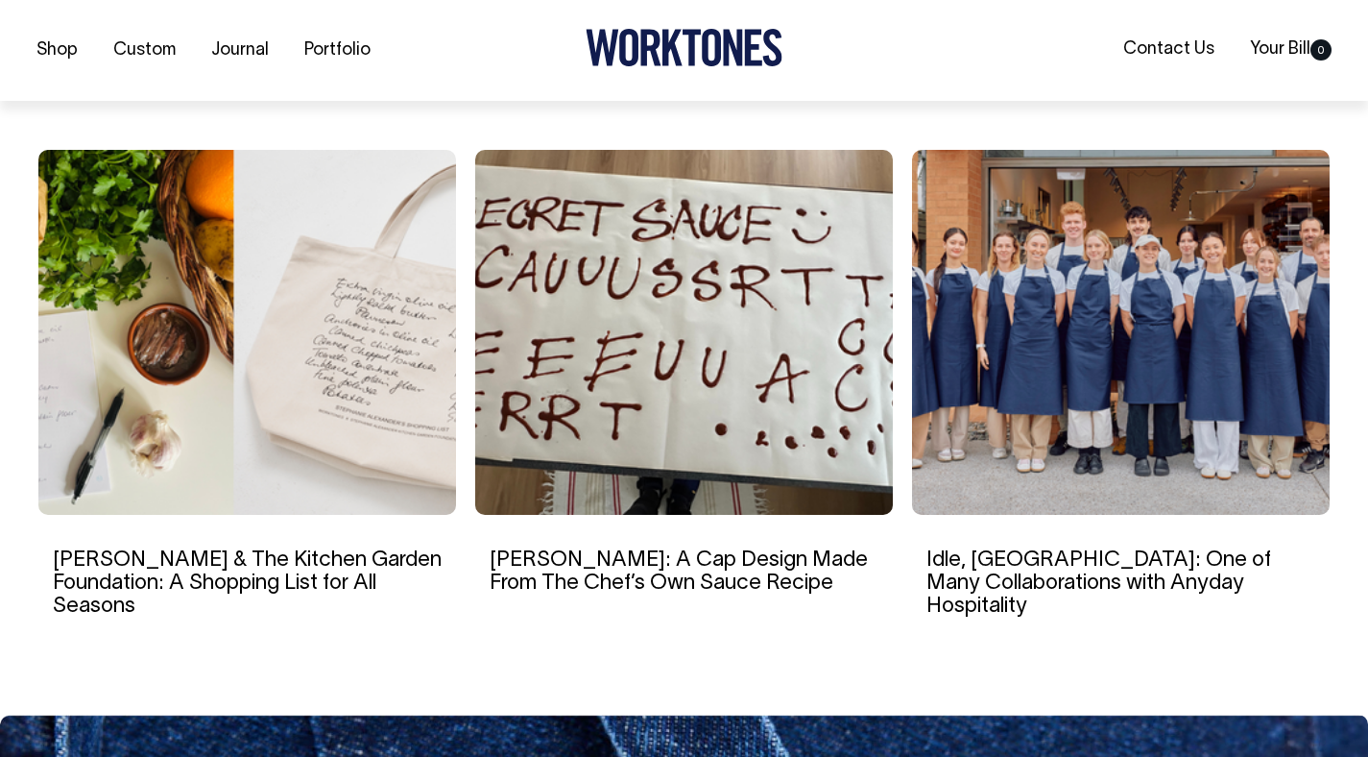
scroll to position [7264, 0]
